Goal: Task Accomplishment & Management: Use online tool/utility

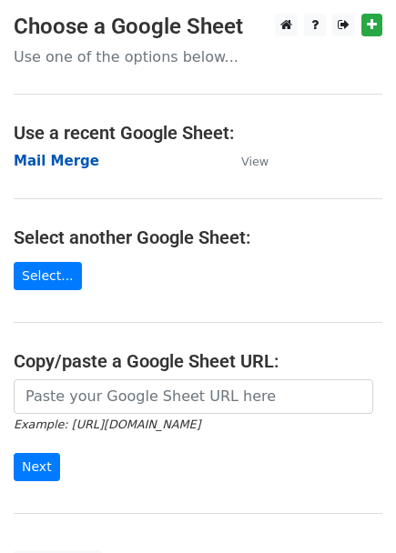
click at [55, 167] on strong "Mail Merge" at bounding box center [57, 161] width 86 height 16
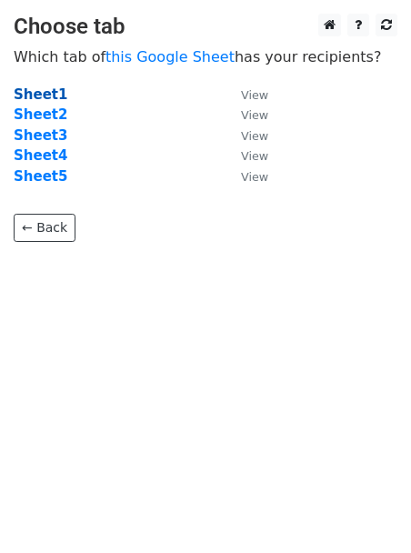
click at [36, 96] on strong "Sheet1" at bounding box center [41, 94] width 54 height 16
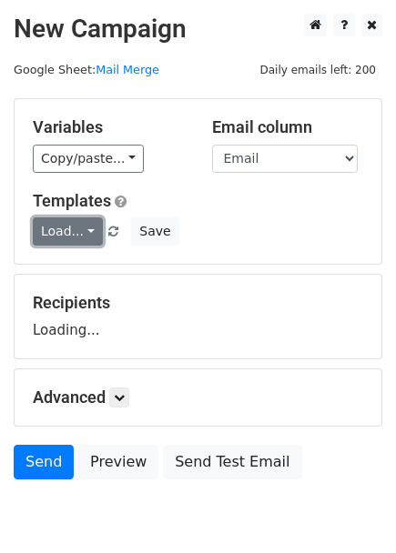
click at [74, 225] on link "Load..." at bounding box center [68, 231] width 70 height 28
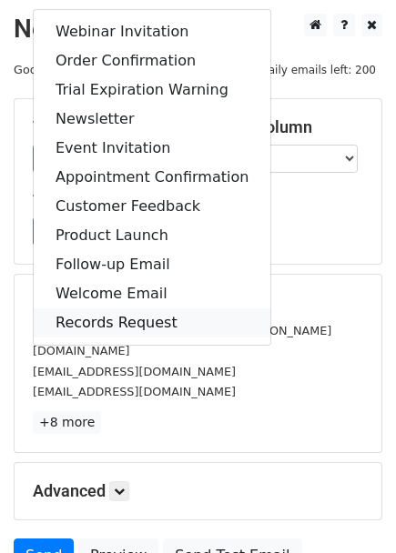
click at [76, 319] on link "Records Request" at bounding box center [152, 322] width 237 height 29
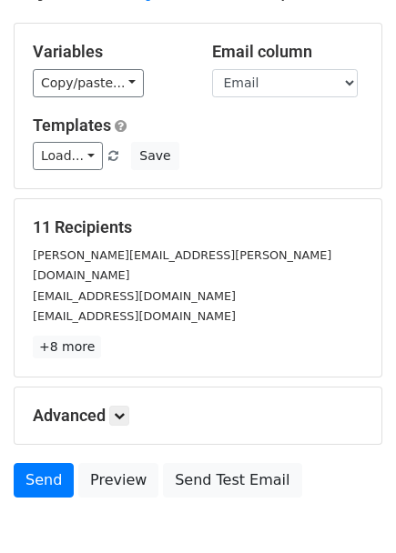
scroll to position [155, 0]
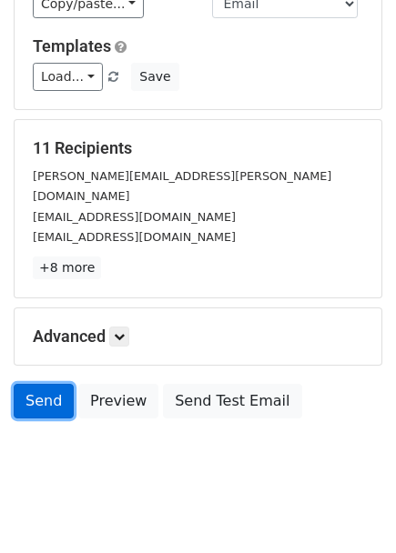
click at [47, 391] on link "Send" at bounding box center [44, 401] width 60 height 35
